Goal: Information Seeking & Learning: Understand process/instructions

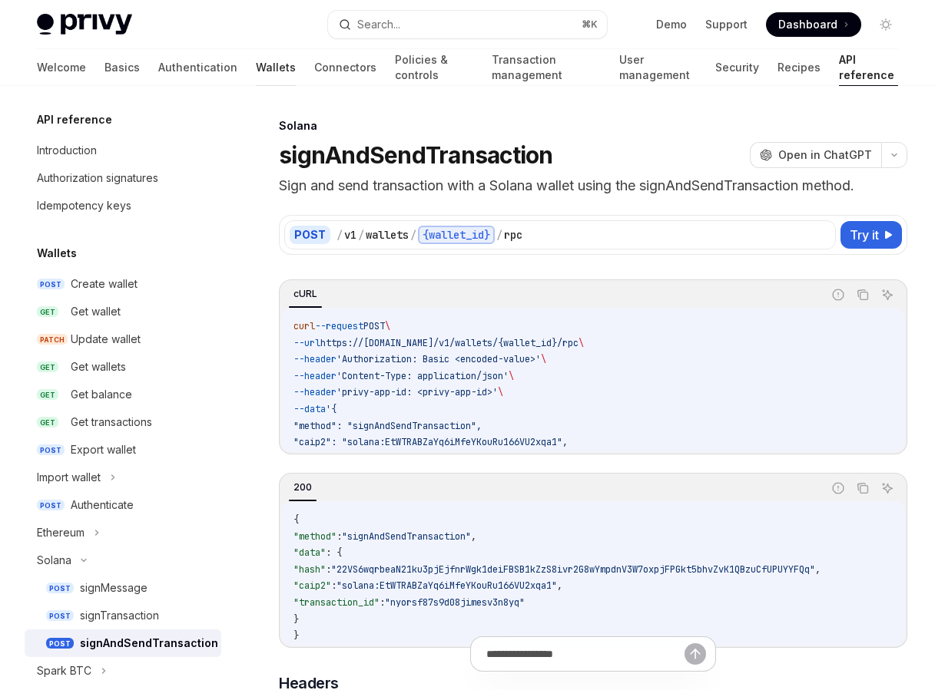
click at [256, 76] on link "Wallets" at bounding box center [276, 67] width 40 height 37
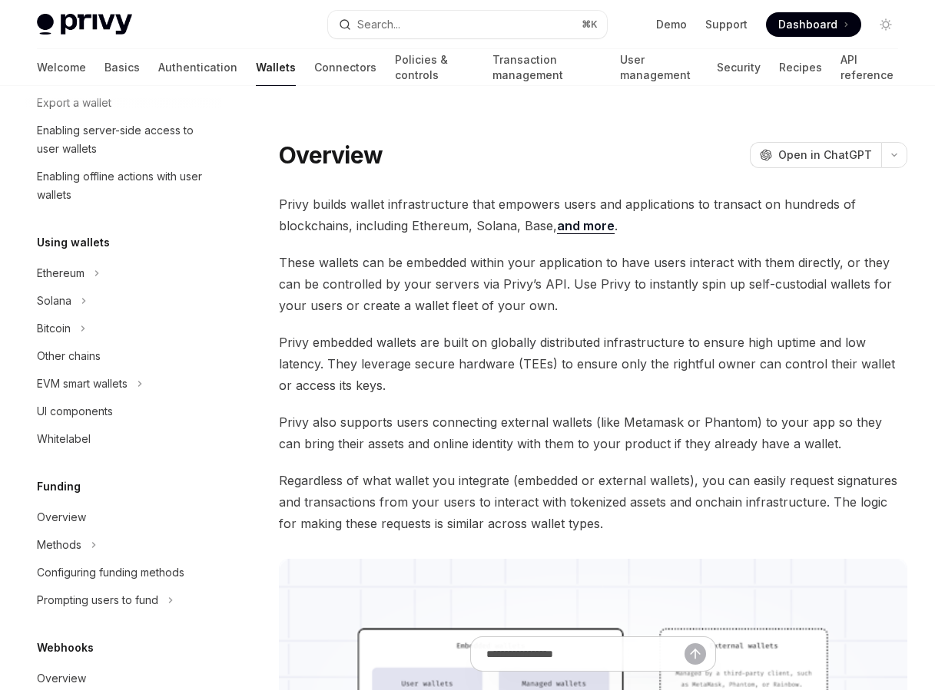
scroll to position [318, 0]
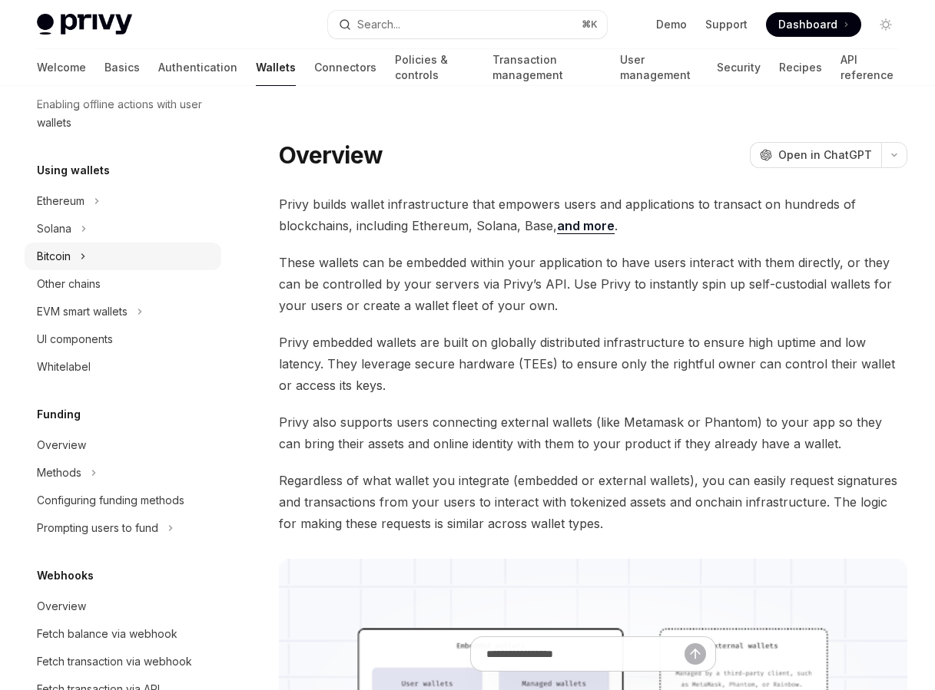
click at [143, 246] on div "Bitcoin" at bounding box center [123, 257] width 197 height 28
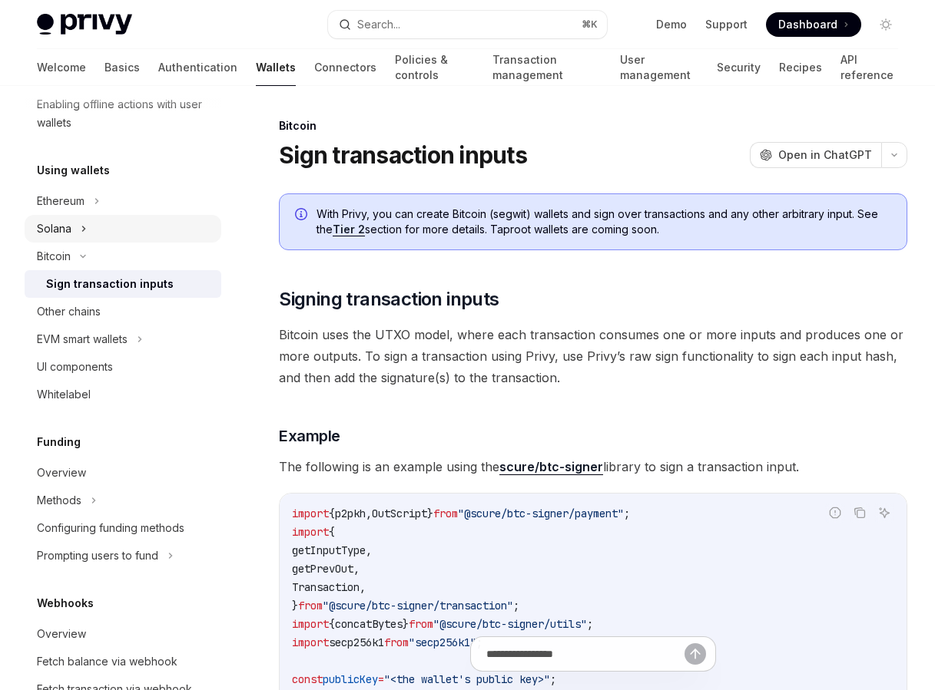
click at [166, 231] on div "Solana" at bounding box center [123, 229] width 197 height 28
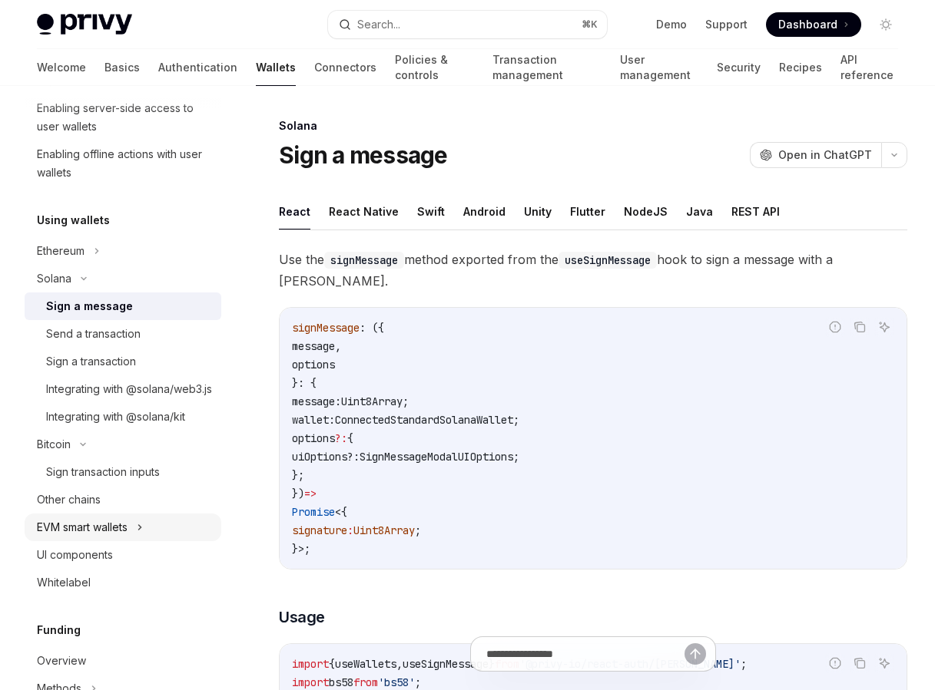
scroll to position [270, 0]
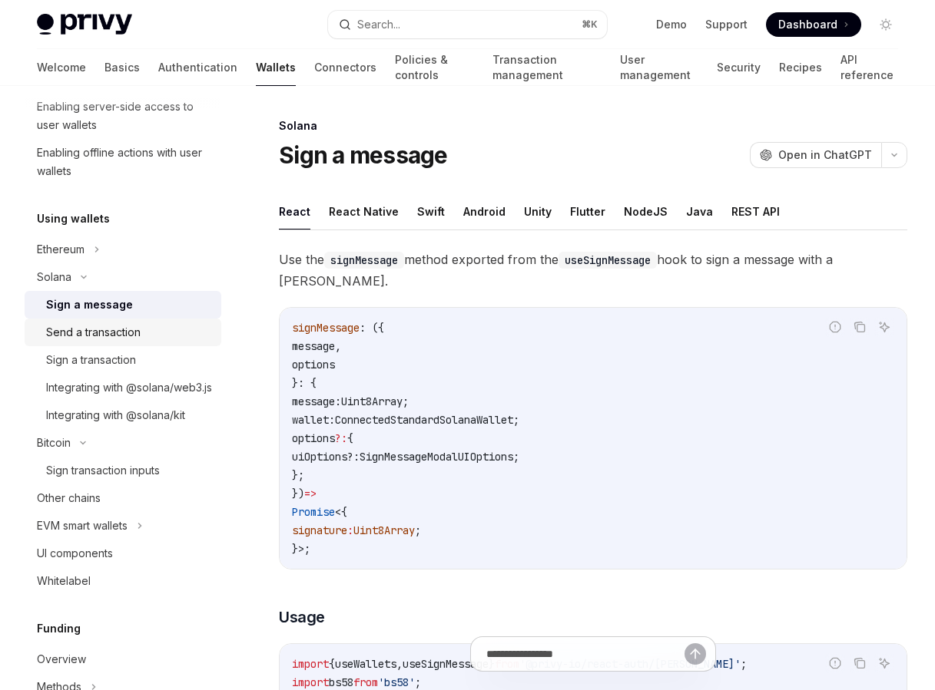
click at [167, 328] on div "Send a transaction" at bounding box center [129, 332] width 166 height 18
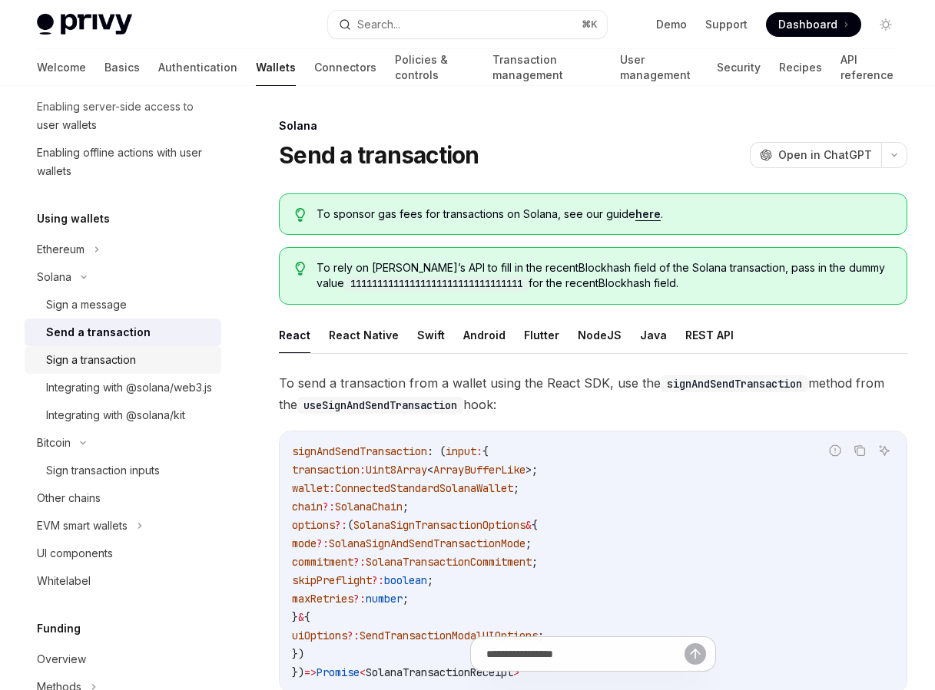
click at [161, 346] on link "Sign a transaction" at bounding box center [123, 360] width 197 height 28
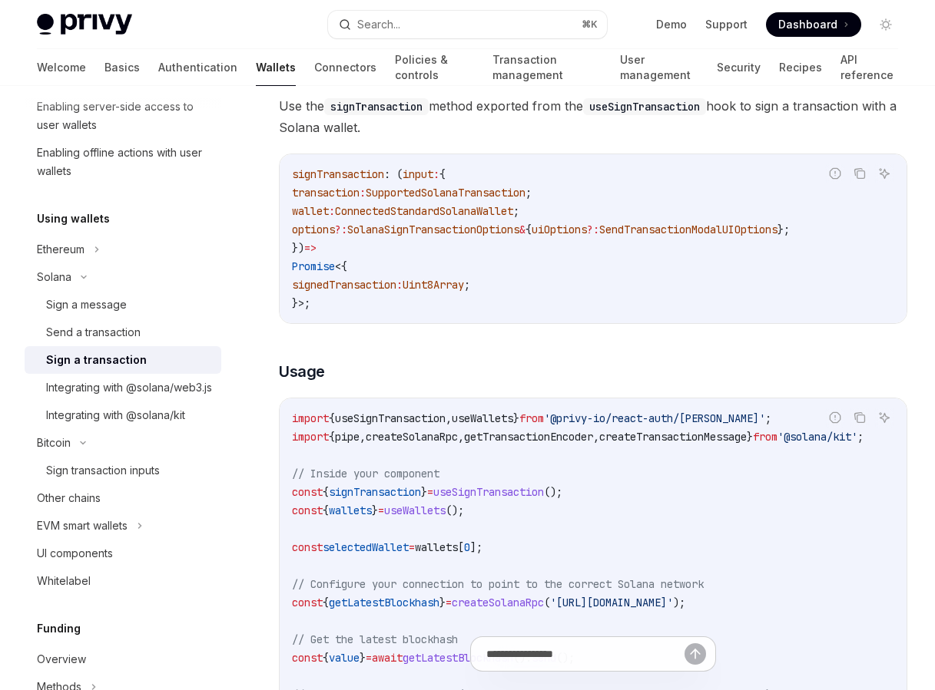
scroll to position [352, 0]
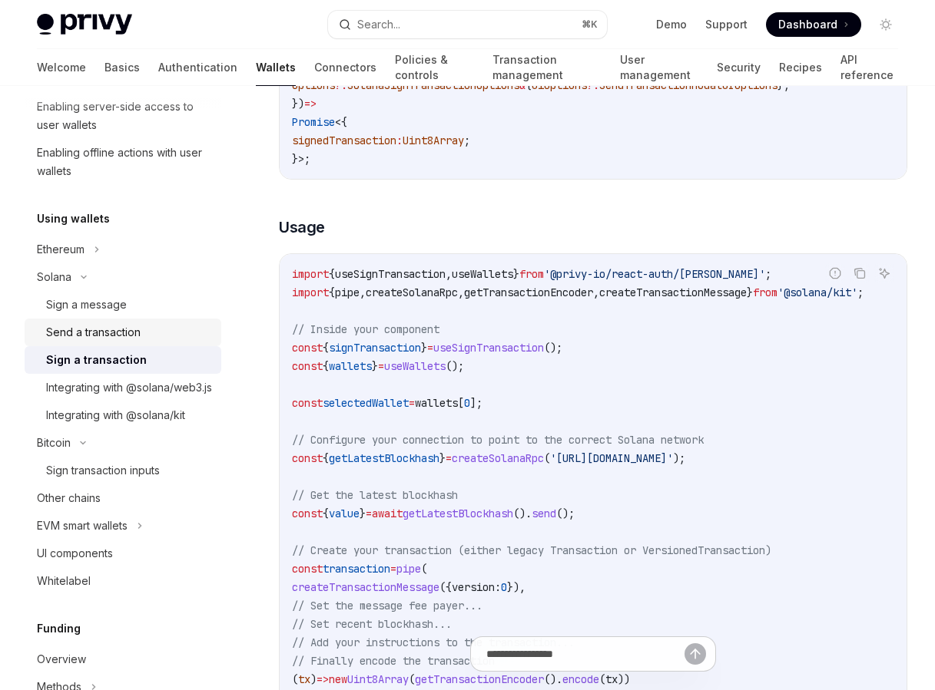
click at [171, 321] on link "Send a transaction" at bounding box center [123, 333] width 197 height 28
type textarea "*"
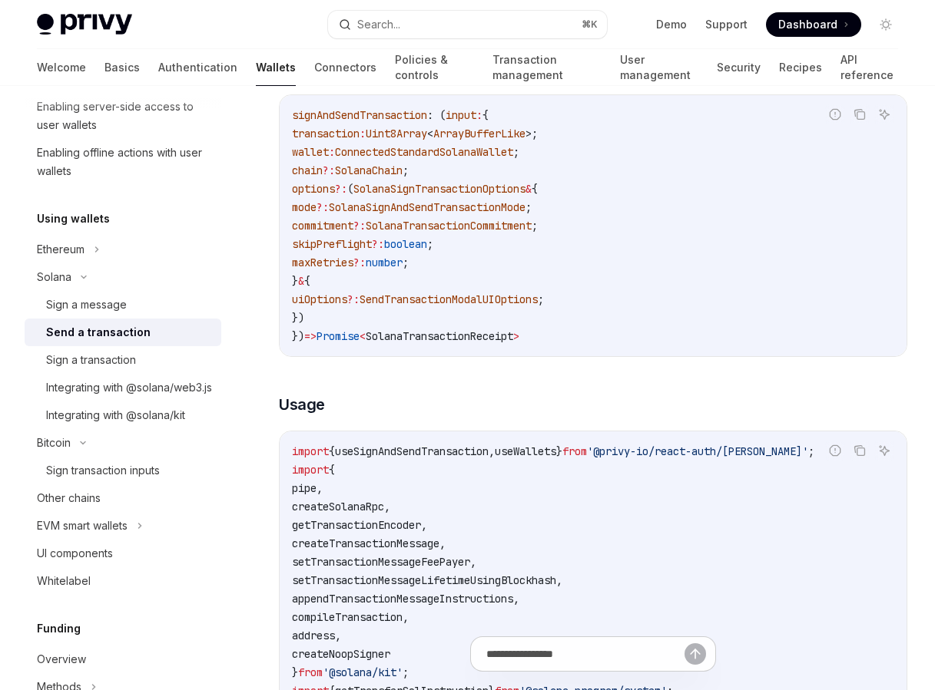
scroll to position [347, 0]
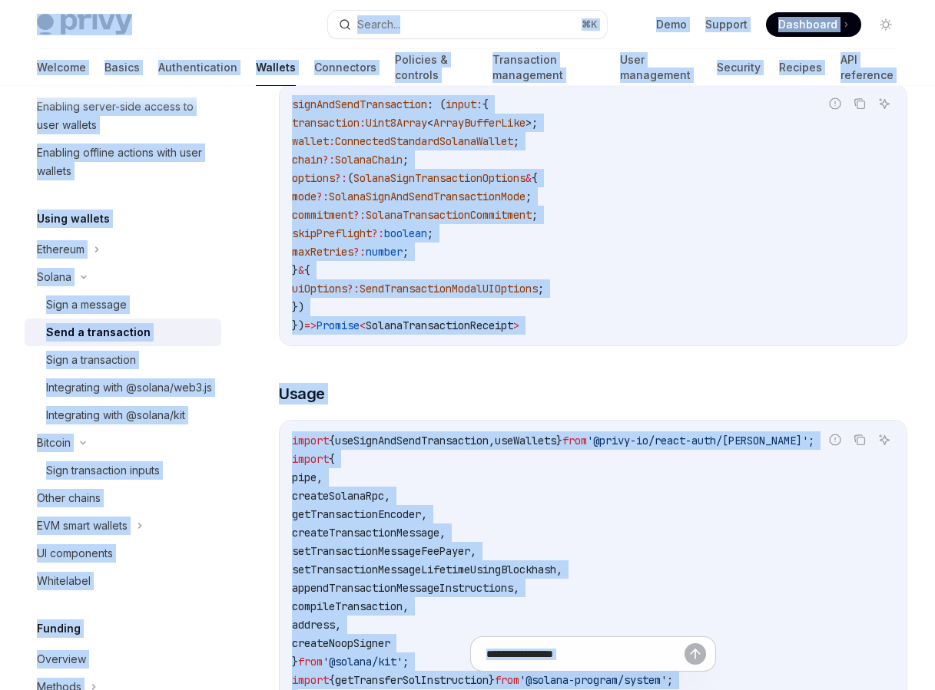
click at [509, 253] on code "signAndSendTransaction : ( input : { transaction : Uint8Array < ArrayBufferLike…" at bounding box center [593, 215] width 602 height 240
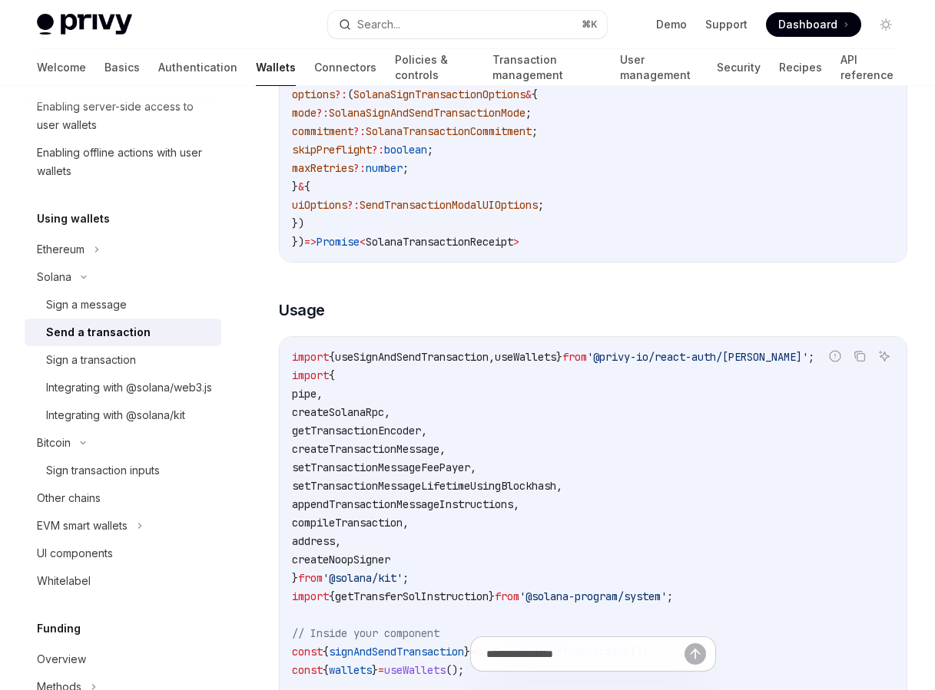
scroll to position [502, 0]
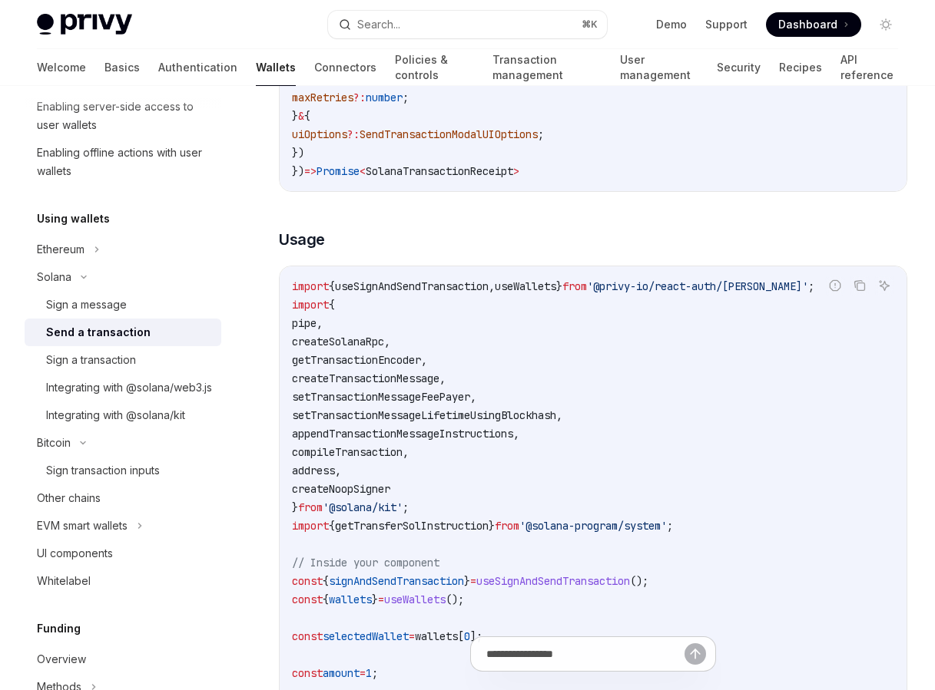
click at [456, 280] on span "useSignAndSendTransaction" at bounding box center [412, 287] width 154 height 14
copy span "useSignAndSendTransaction"
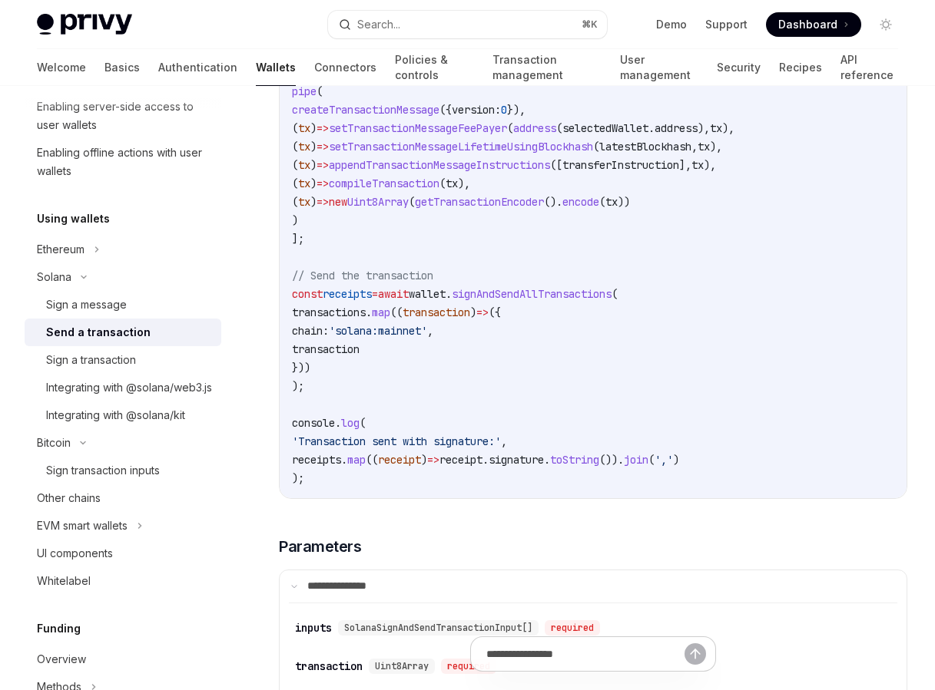
scroll to position [3296, 0]
